Goal: Task Accomplishment & Management: Use online tool/utility

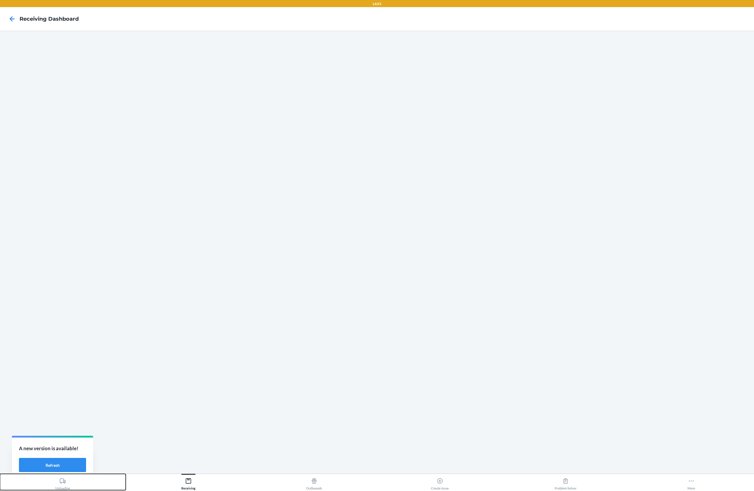
click at [65, 482] on icon at bounding box center [62, 481] width 7 height 7
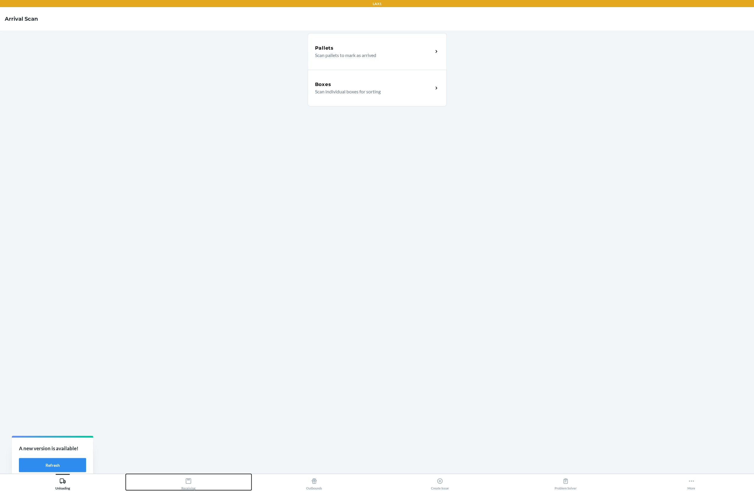
click at [189, 478] on div "Receiving" at bounding box center [188, 483] width 14 height 15
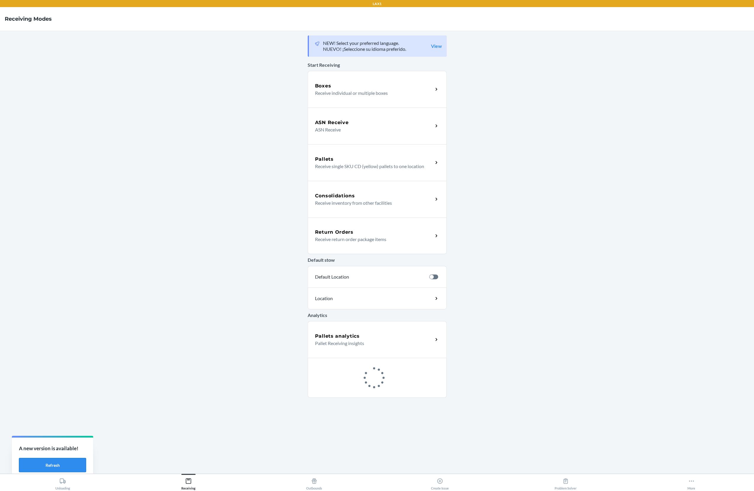
click at [68, 461] on button "Refresh" at bounding box center [52, 465] width 67 height 14
click at [334, 98] on div "Boxes Receive individual or multiple boxes" at bounding box center [376, 89] width 139 height 37
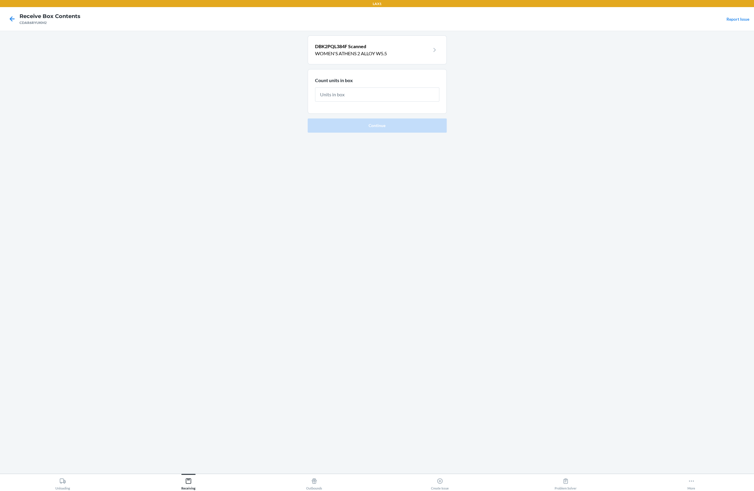
type input "8"
click button "Continue" at bounding box center [376, 125] width 139 height 14
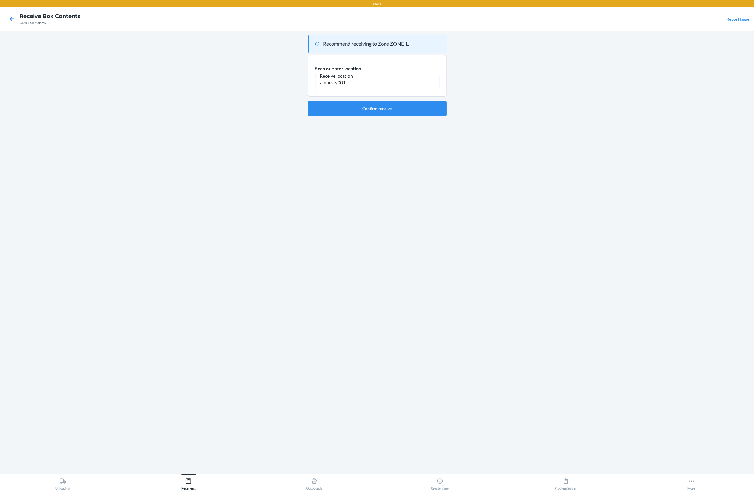
type input "amnesty001"
